Goal: Information Seeking & Learning: Check status

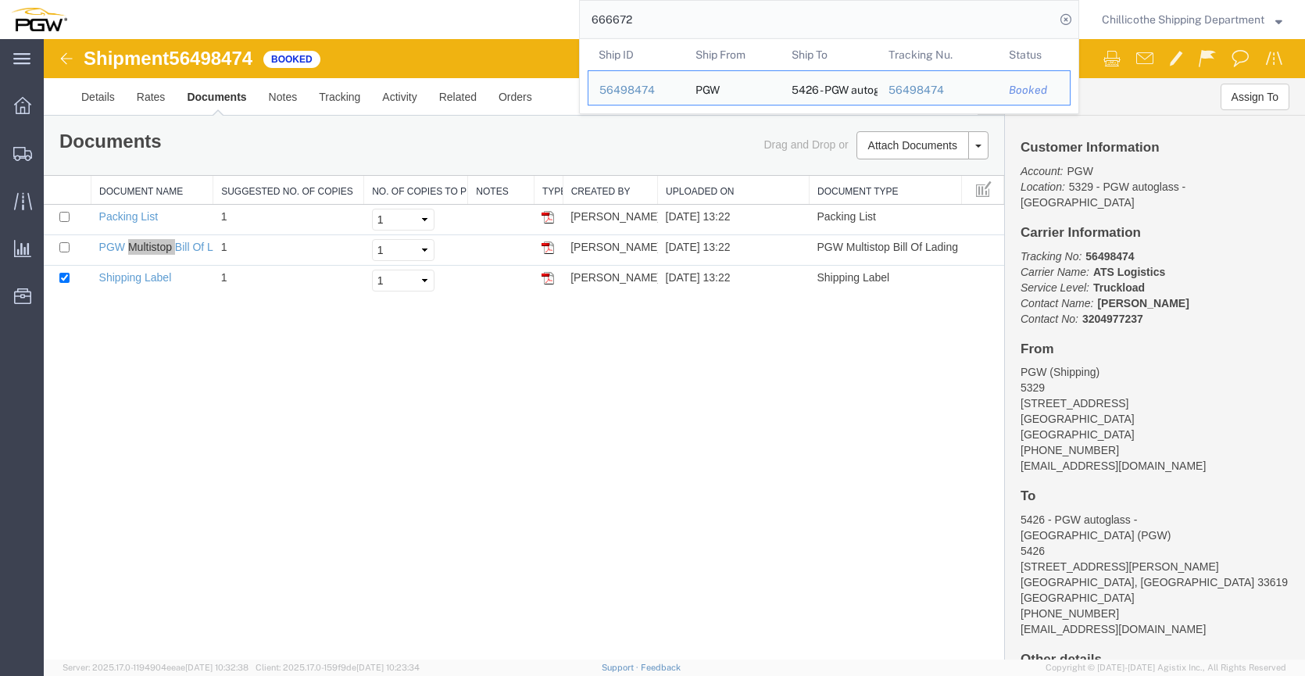
click at [637, 30] on input "666672" at bounding box center [817, 20] width 475 height 38
click at [637, 26] on input "666672" at bounding box center [817, 20] width 475 height 38
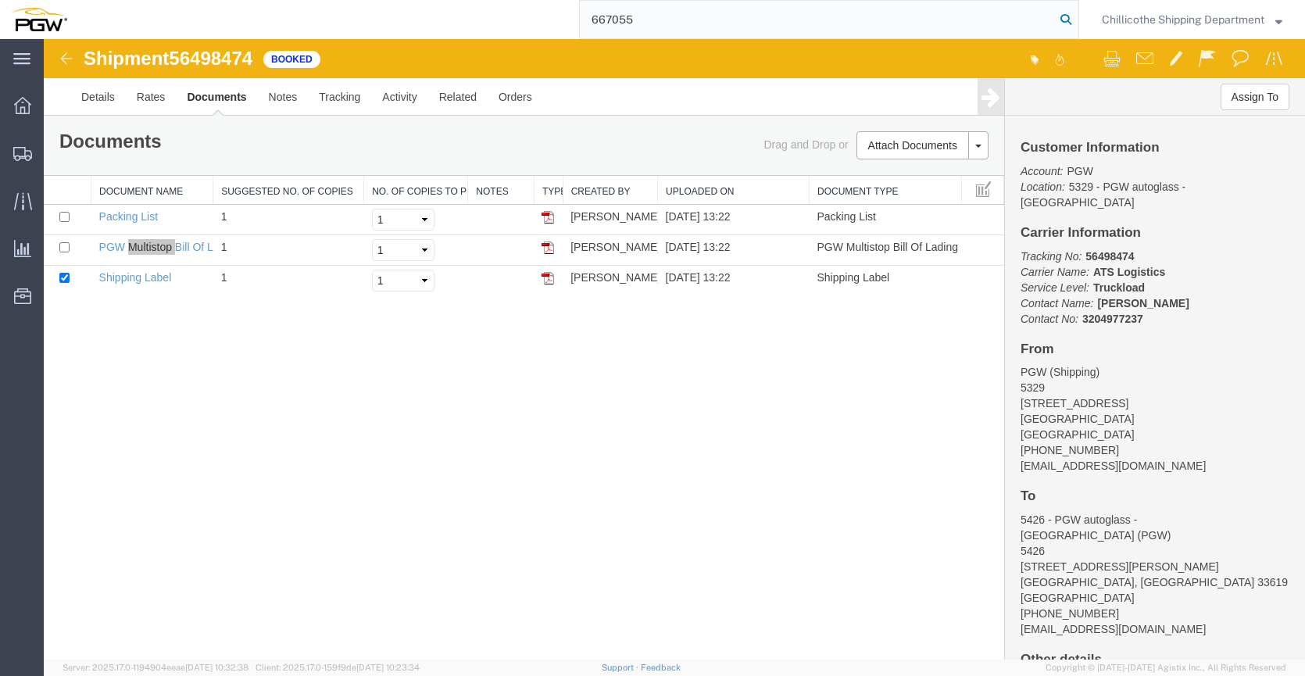
click at [1059, 16] on icon at bounding box center [1066, 20] width 22 height 22
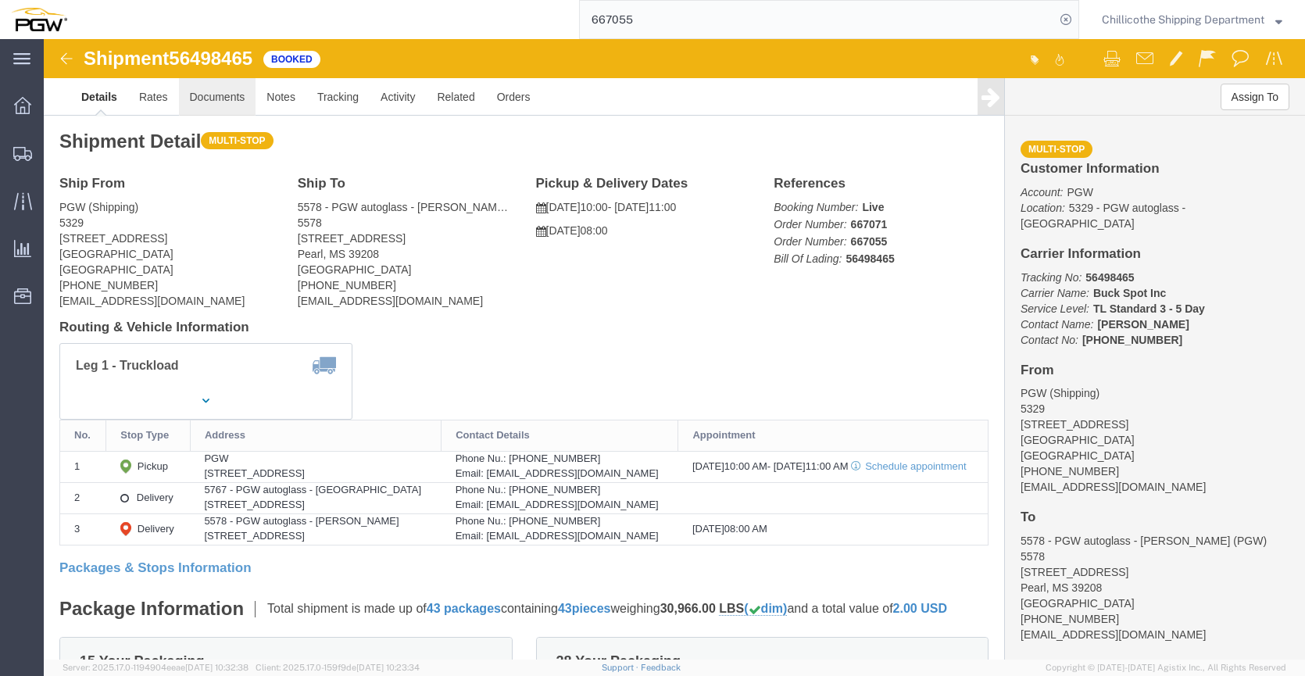
click link "Documents"
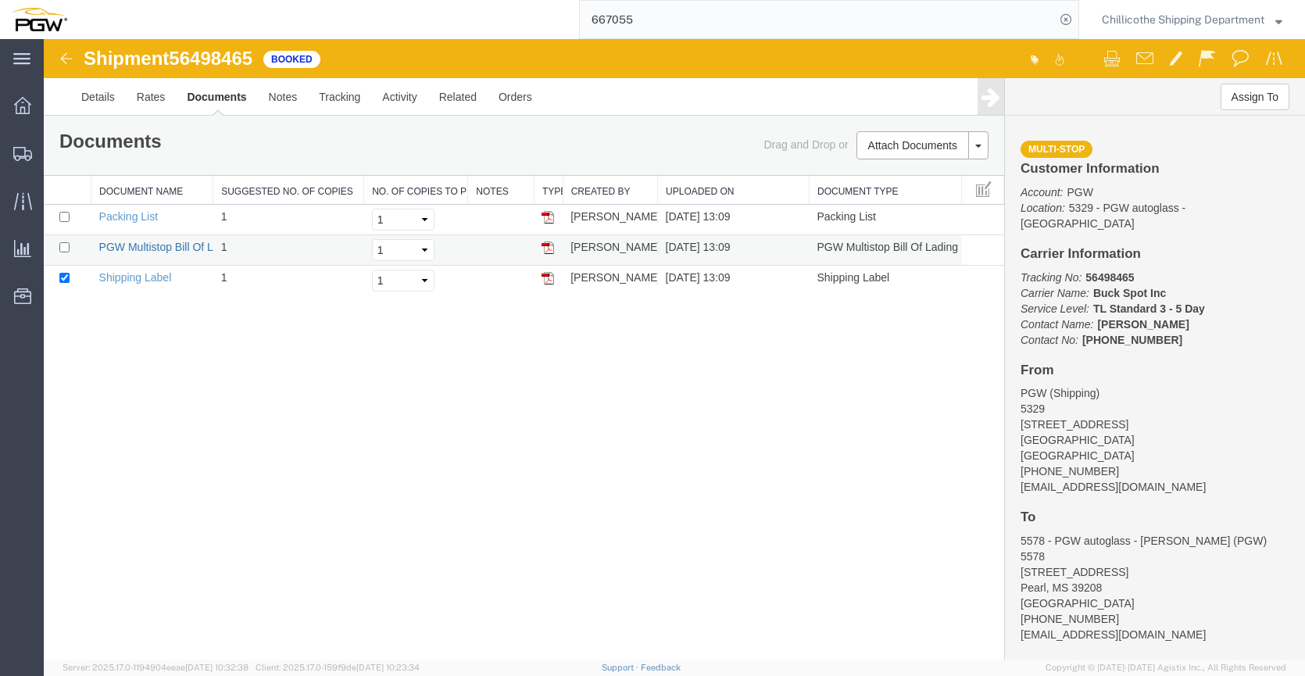
click at [127, 252] on link "PGW Multistop Bill Of Lading" at bounding box center [169, 247] width 141 height 13
click at [734, 13] on input "667055" at bounding box center [817, 20] width 475 height 38
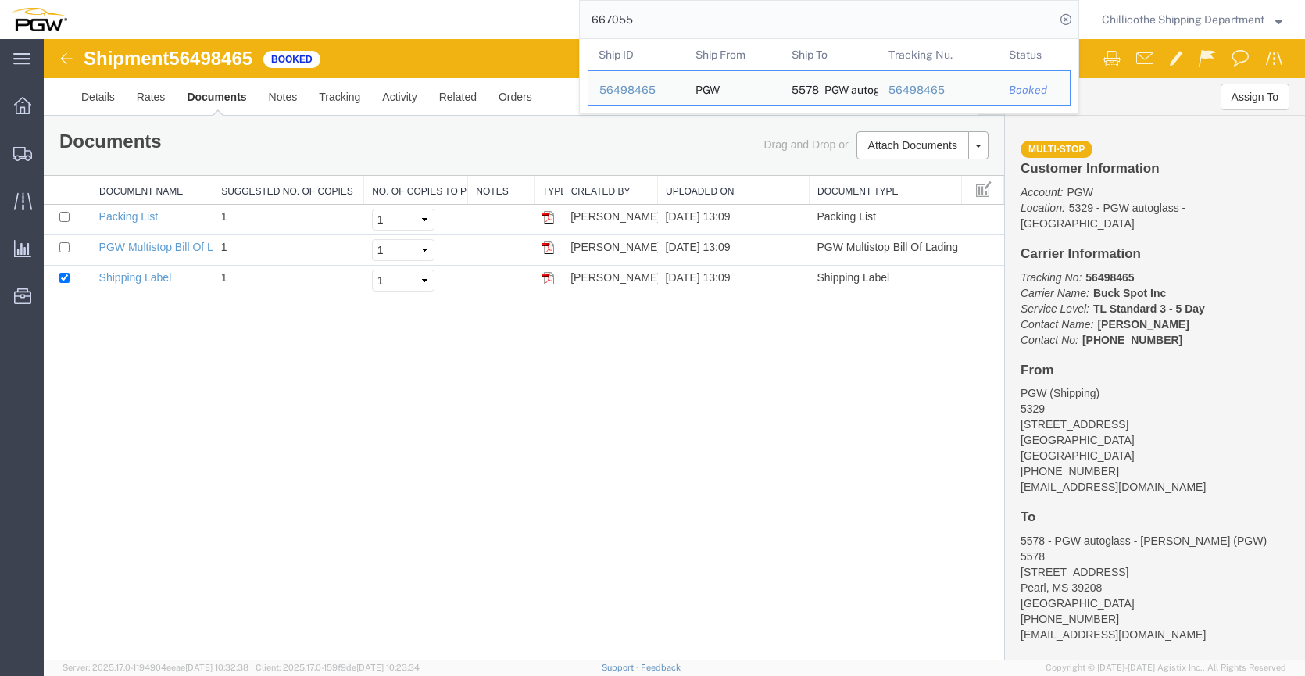
click at [734, 14] on input "667055" at bounding box center [817, 20] width 475 height 38
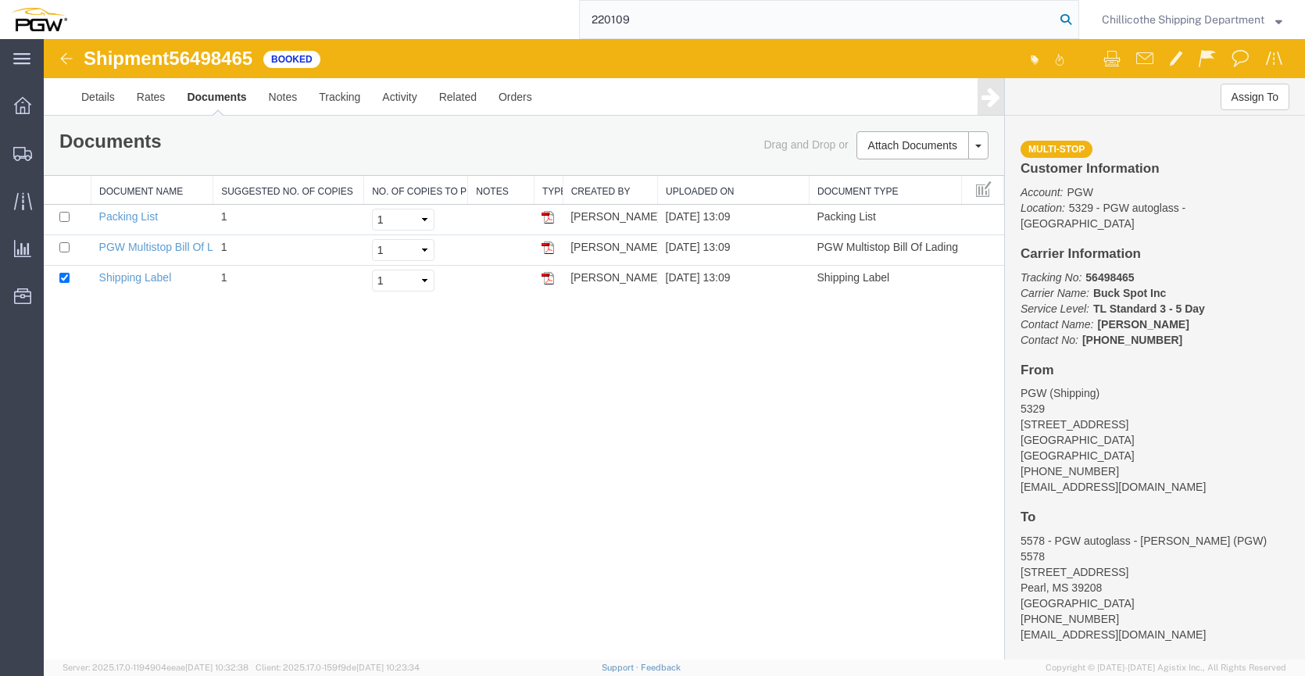
click at [1067, 29] on icon at bounding box center [1066, 20] width 22 height 22
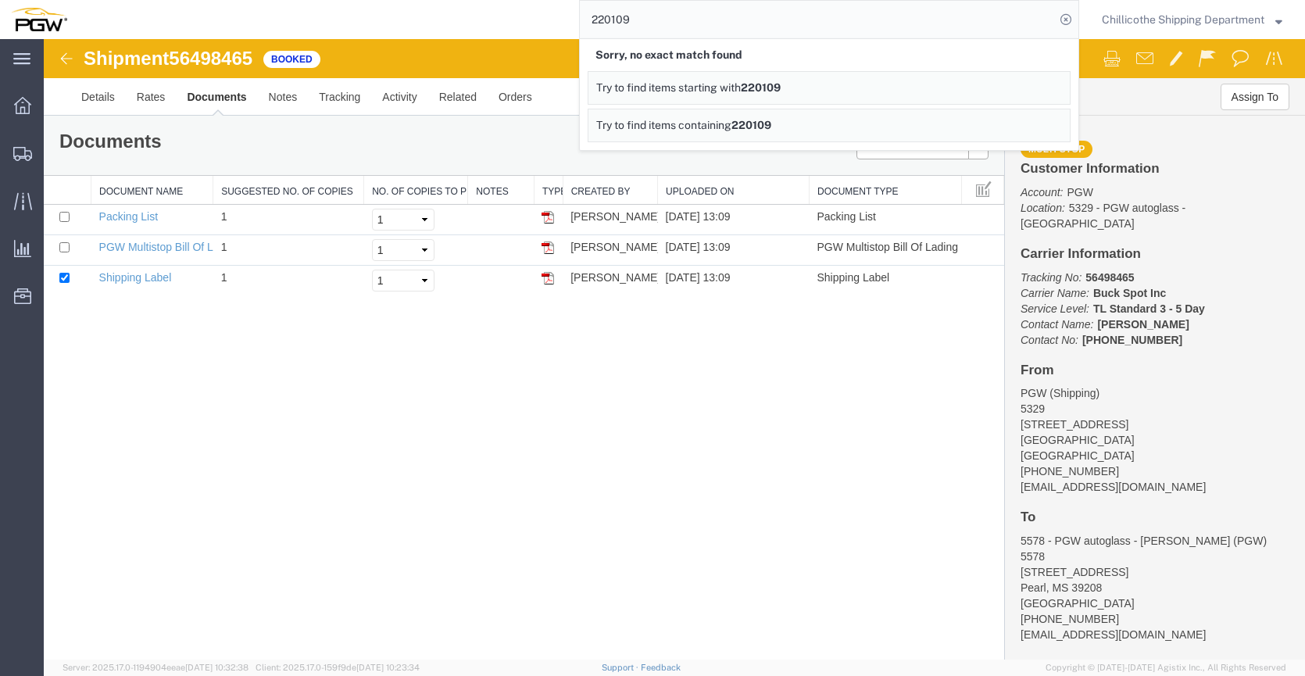
click at [661, 26] on input "220109" at bounding box center [817, 20] width 475 height 38
paste input "667052"
type input "667052"
click at [1074, 20] on form "667052 Sorry, no exact match found Try to find items starting with 220109 Try t…" at bounding box center [829, 19] width 500 height 39
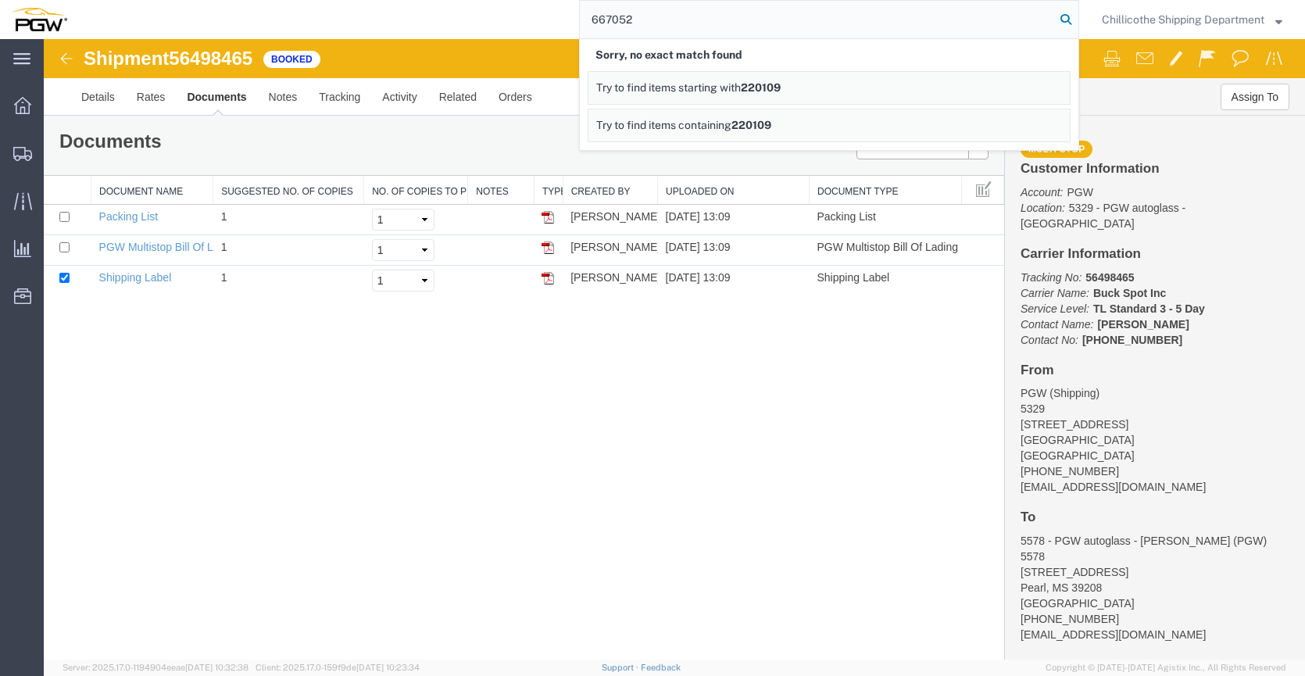
click at [1060, 20] on icon at bounding box center [1066, 20] width 22 height 22
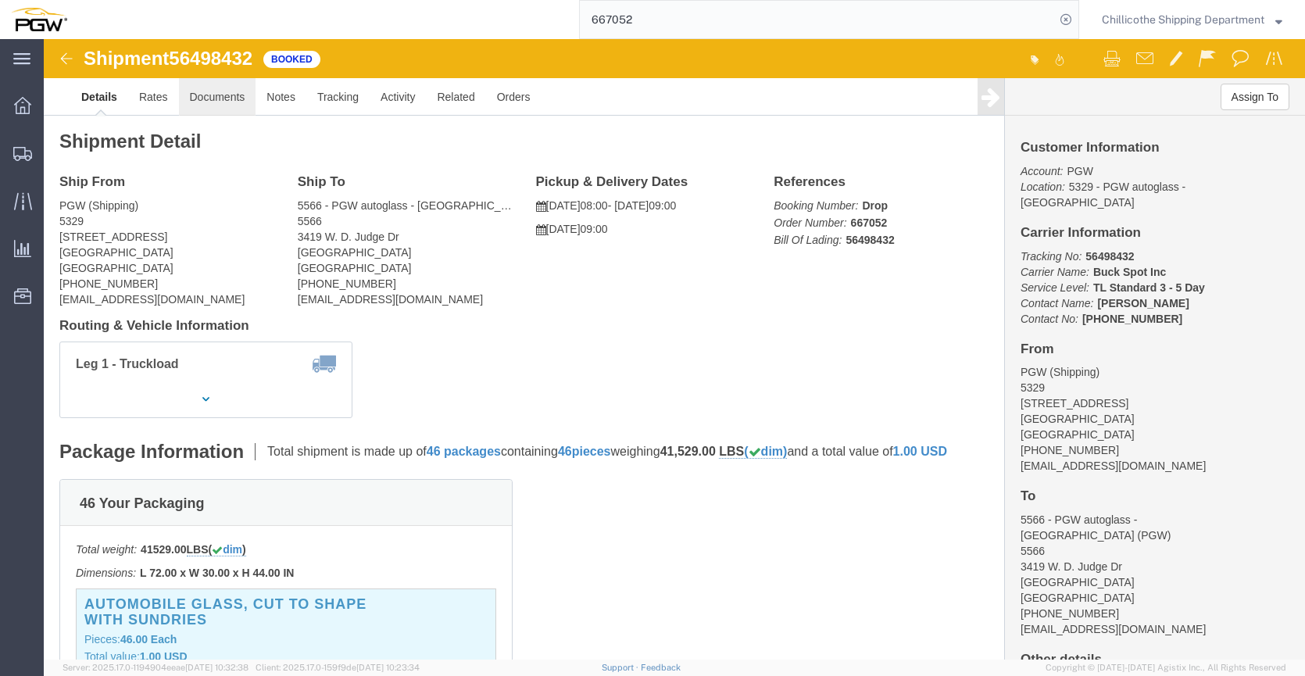
click link "Documents"
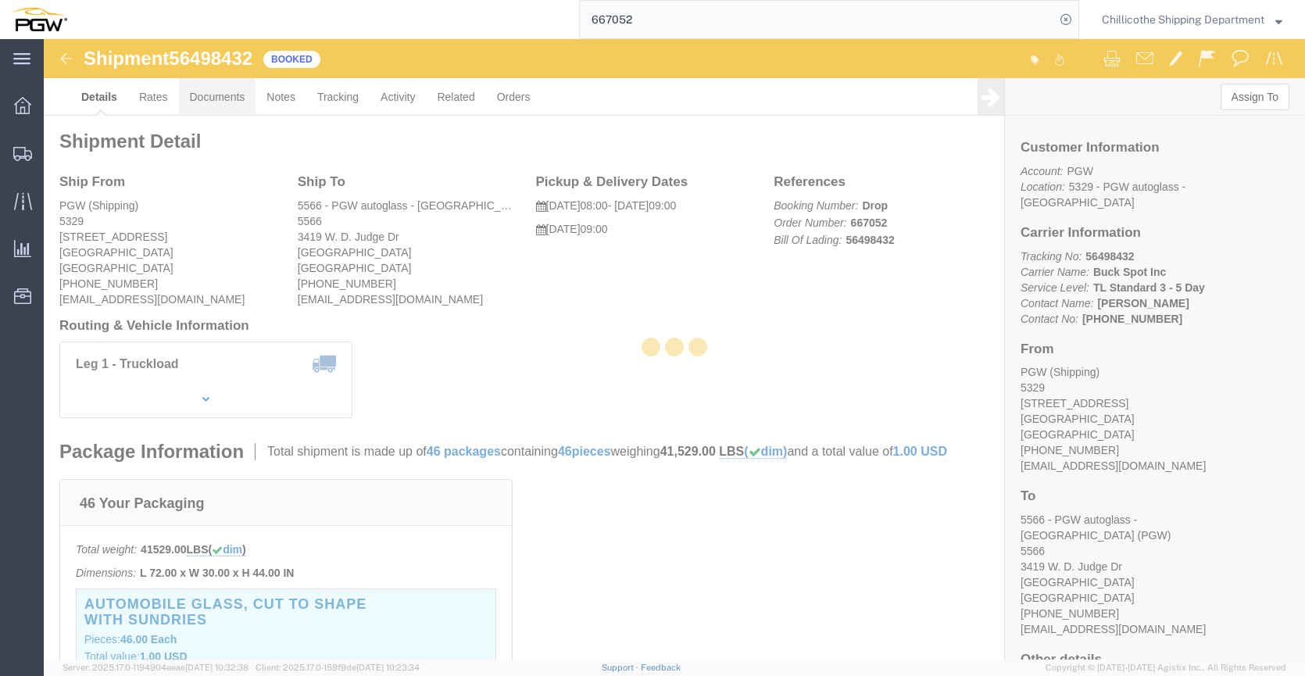
click div
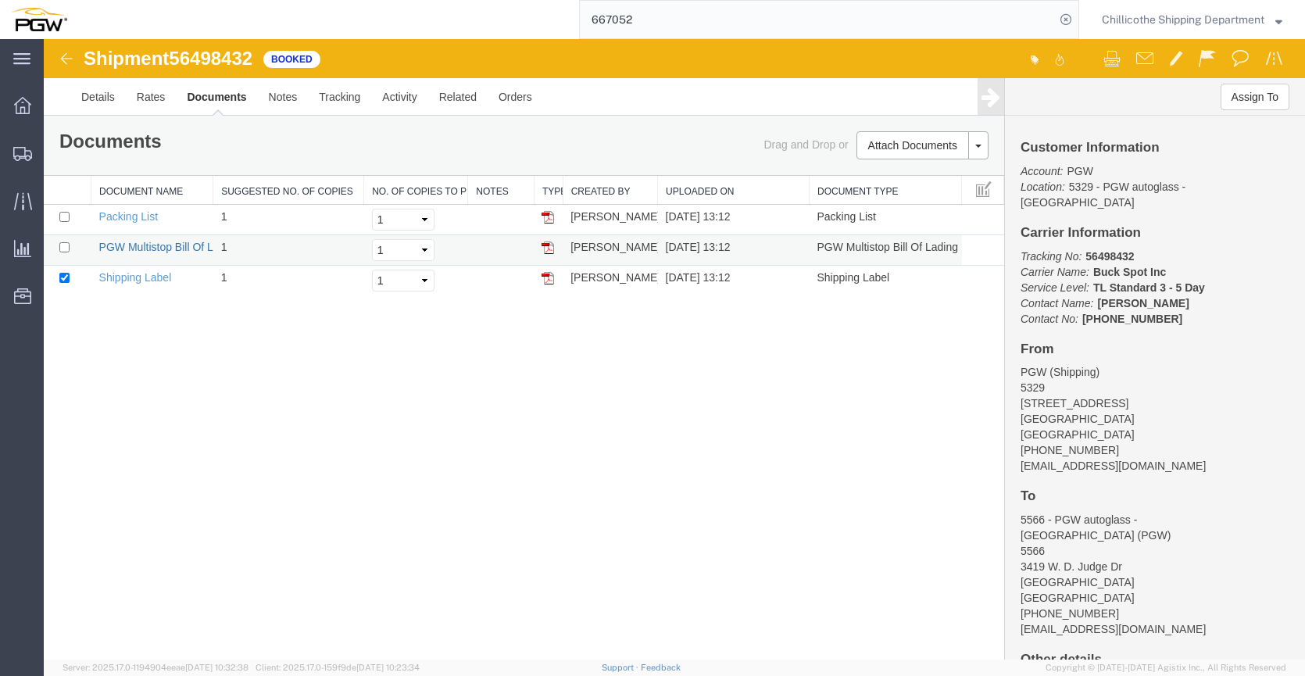
click at [156, 248] on link "PGW Multistop Bill Of Lading" at bounding box center [169, 247] width 141 height 13
